Goal: Find specific page/section: Find specific page/section

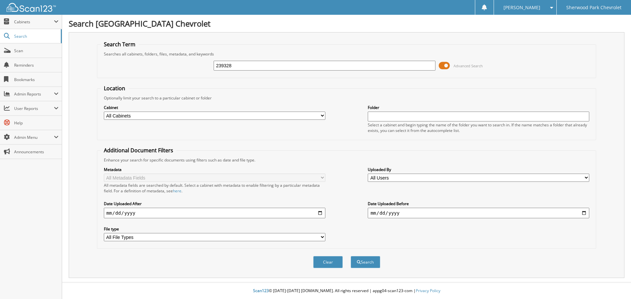
type input "239328"
click at [351, 256] on button "Search" at bounding box center [366, 262] width 30 height 12
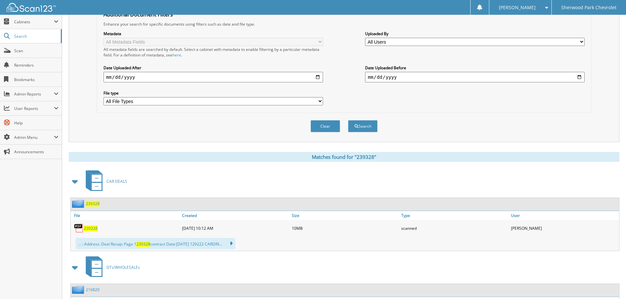
scroll to position [194, 0]
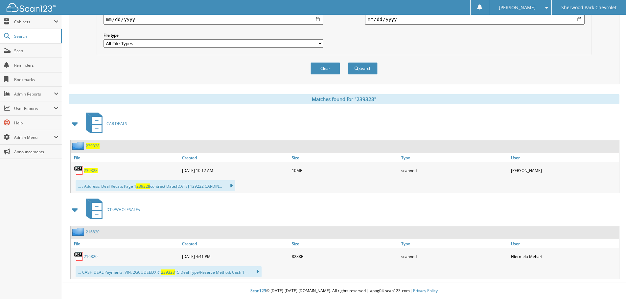
click at [88, 171] on span "239328" at bounding box center [91, 171] width 14 height 6
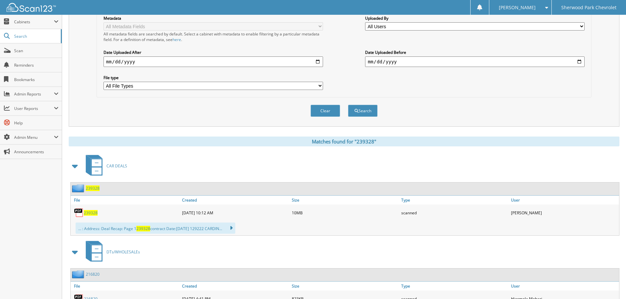
scroll to position [164, 0]
